Goal: Information Seeking & Learning: Find specific fact

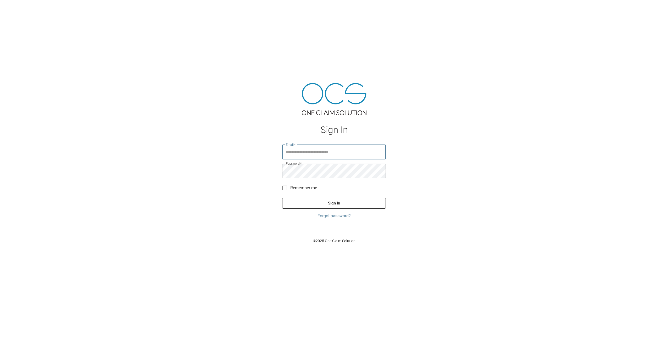
type input "**********"
click at [341, 208] on button "Sign In" at bounding box center [334, 203] width 104 height 11
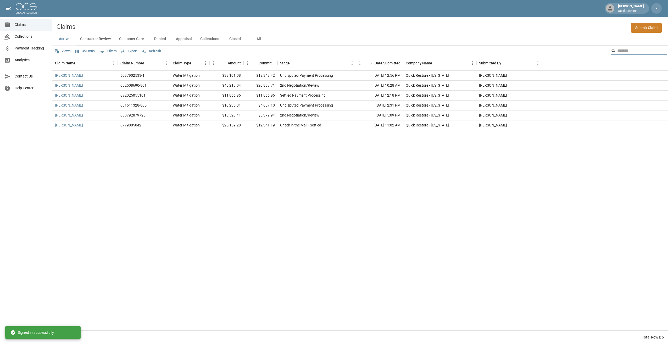
click at [626, 50] on input "Search" at bounding box center [638, 51] width 42 height 8
click at [258, 41] on button "All" at bounding box center [259, 39] width 24 height 13
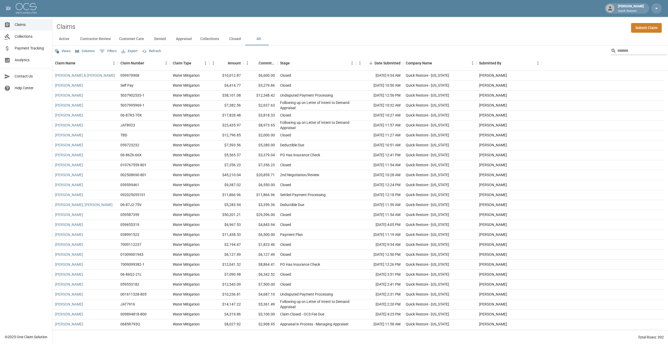
click at [623, 48] on input "Search" at bounding box center [638, 51] width 42 height 8
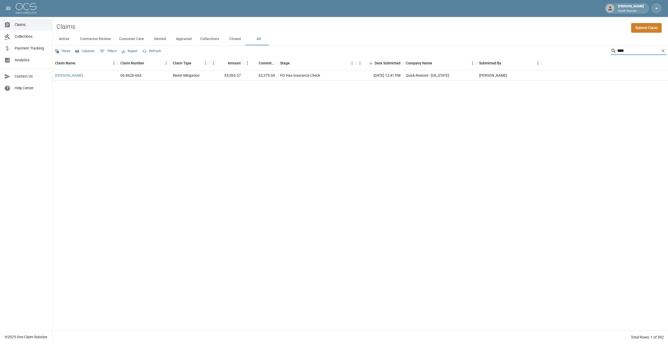
type input "****"
click at [308, 246] on div "[PERSON_NAME] 06-86Z6-66X Water Mitigation $5,565.37 $3,379.04 PO Has Insurance…" at bounding box center [359, 201] width 615 height 260
click at [61, 73] on link "[PERSON_NAME]" at bounding box center [69, 75] width 28 height 5
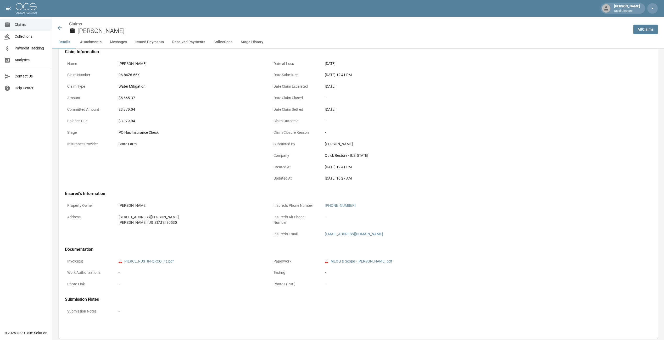
scroll to position [26, 0]
drag, startPoint x: 161, startPoint y: 221, endPoint x: 117, endPoint y: 214, distance: 44.5
click at [117, 214] on div "[STREET_ADDRESS][PERSON_NAME][PERSON_NAME][US_STATE]" at bounding box center [190, 219] width 149 height 16
drag, startPoint x: 117, startPoint y: 214, endPoint x: 197, endPoint y: 215, distance: 80.6
click at [197, 215] on div "[STREET_ADDRESS][PERSON_NAME]" at bounding box center [191, 215] width 144 height 5
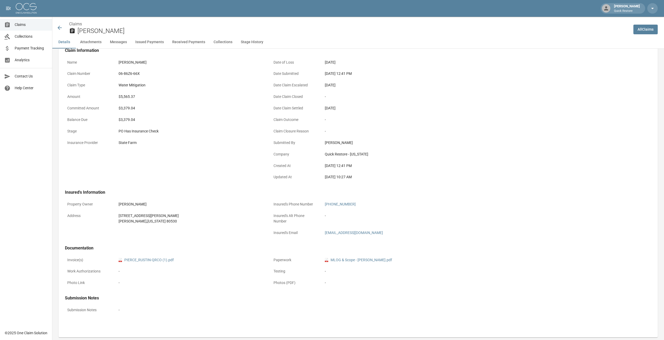
click at [148, 215] on div "[STREET_ADDRESS][PERSON_NAME]" at bounding box center [191, 215] width 144 height 5
drag, startPoint x: 144, startPoint y: 215, endPoint x: 116, endPoint y: 216, distance: 28.5
click at [116, 216] on div "Address [STREET_ADDRESS][PERSON_NAME][PERSON_NAME][US_STATE]" at bounding box center [165, 219] width 200 height 16
copy div "[STREET_ADDRESS][PERSON_NAME]"
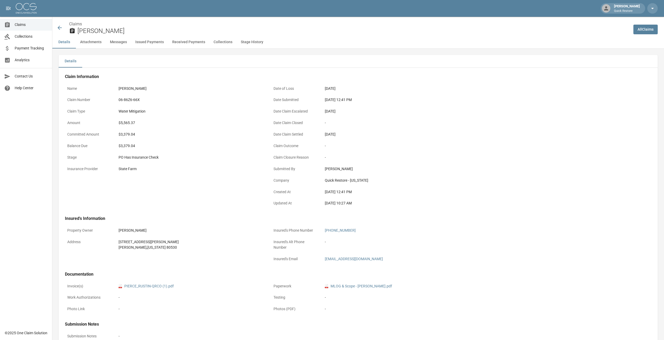
click at [157, 249] on div "[PERSON_NAME][GEOGRAPHIC_DATA][US_STATE]" at bounding box center [191, 247] width 144 height 5
drag, startPoint x: 117, startPoint y: 136, endPoint x: 139, endPoint y: 136, distance: 21.7
click at [139, 136] on div "$3,379.04" at bounding box center [190, 134] width 149 height 10
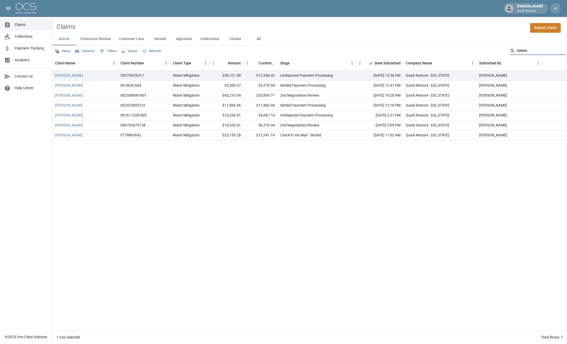
click at [526, 54] on input "Search" at bounding box center [537, 51] width 42 height 8
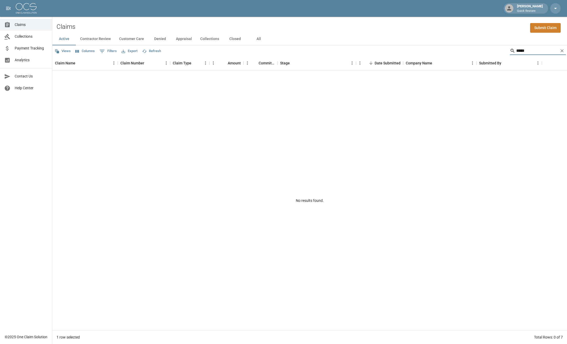
type input "*****"
click at [252, 40] on button "All" at bounding box center [259, 39] width 24 height 13
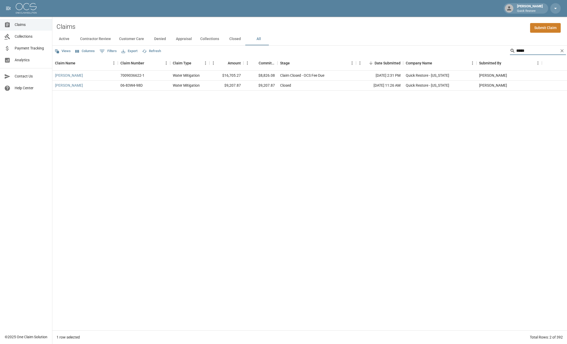
drag, startPoint x: 532, startPoint y: 50, endPoint x: 498, endPoint y: 50, distance: 34.3
click at [499, 51] on div "Views Columns 0 Filters Export Refresh *****" at bounding box center [309, 51] width 514 height 10
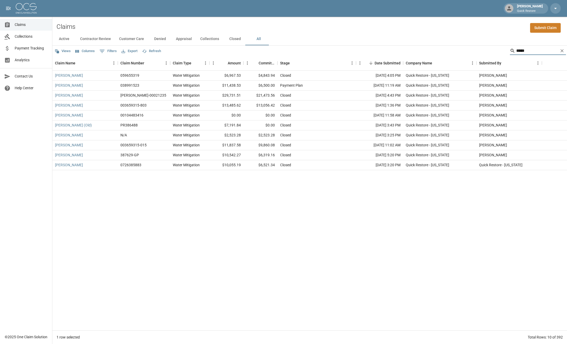
type input "*****"
